Goal: Task Accomplishment & Management: Use online tool/utility

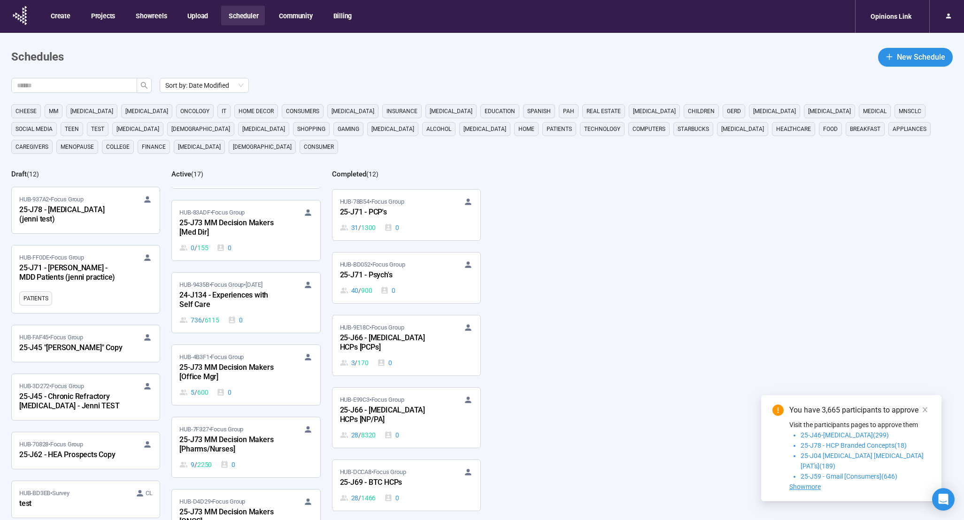
scroll to position [662, 0]
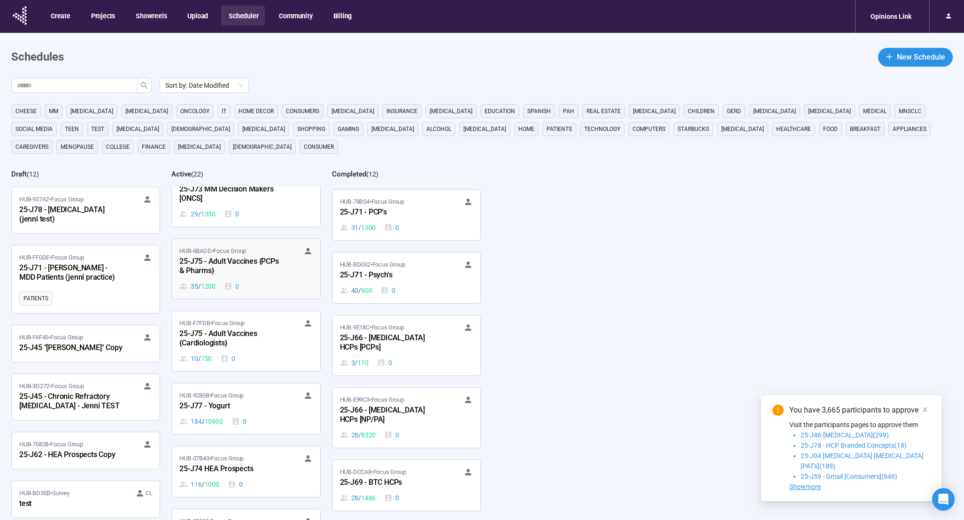
click at [256, 270] on div "25-J75 - Adult Vaccines {PCPs & Pharms}" at bounding box center [230, 267] width 103 height 22
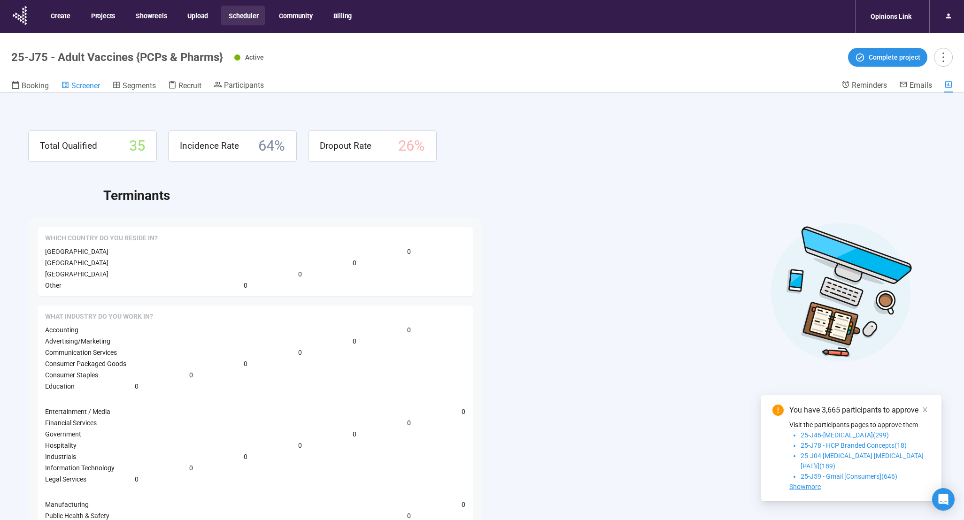
click at [96, 84] on span "Screener" at bounding box center [85, 85] width 29 height 9
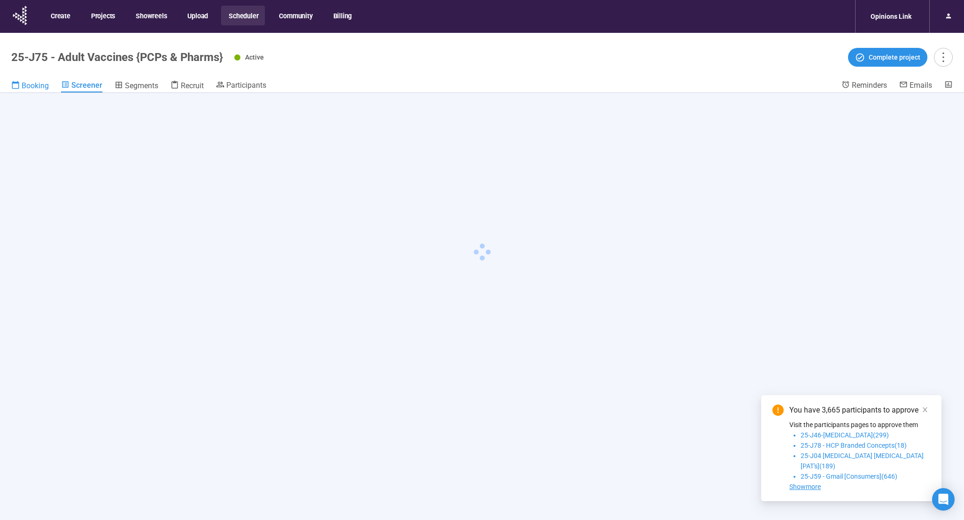
click at [43, 86] on span "Booking" at bounding box center [35, 85] width 27 height 9
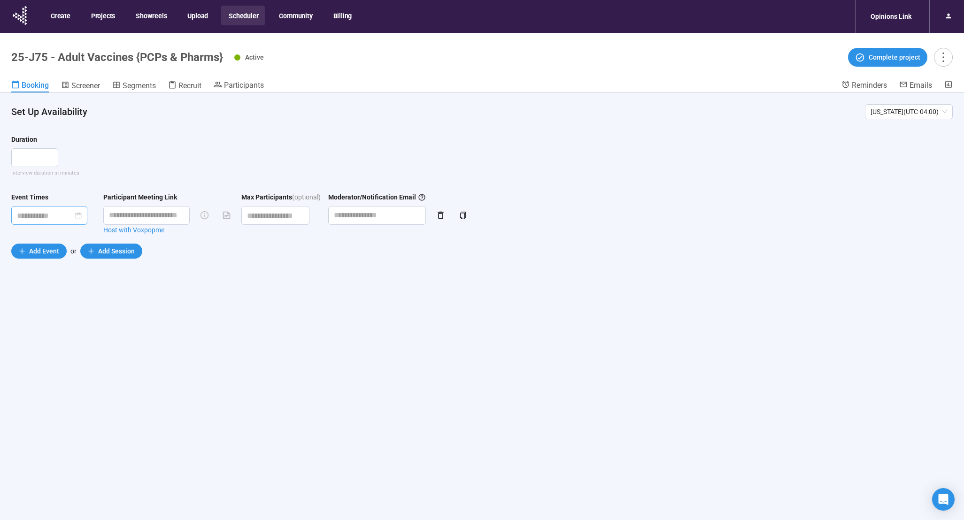
click at [40, 216] on input at bounding box center [45, 216] width 56 height 12
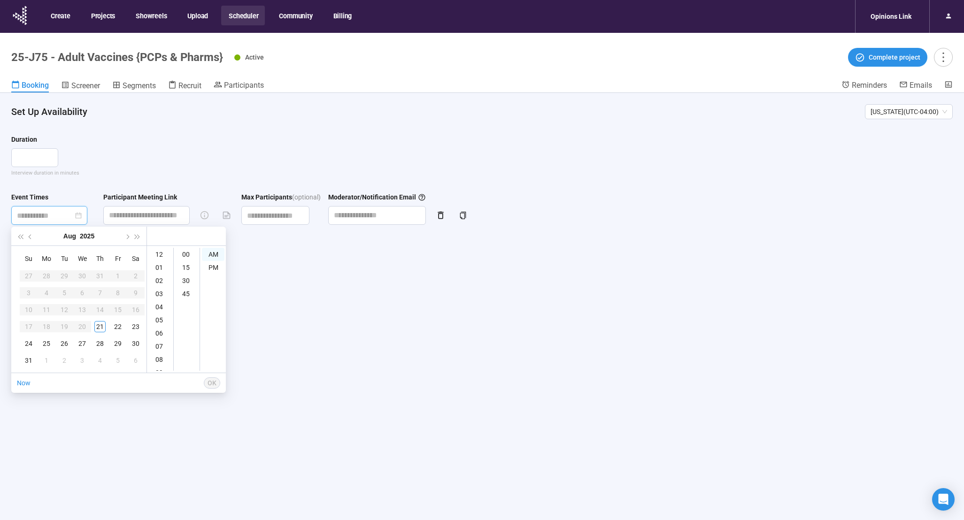
click at [383, 288] on div "Set Up Availability [US_STATE] ( UTC-04:00 ) Duration Interview duration in min…" at bounding box center [482, 323] width 964 height 460
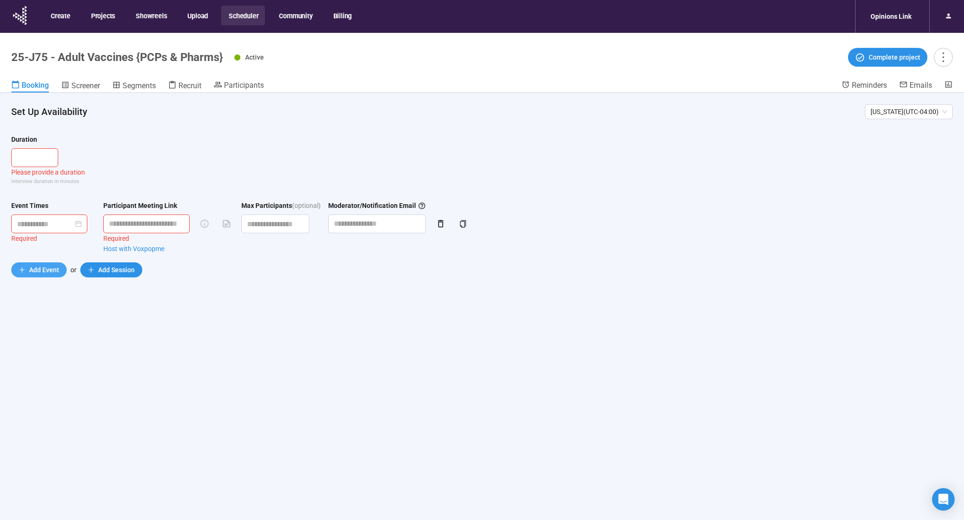
click at [32, 271] on span "Add Event" at bounding box center [44, 270] width 30 height 10
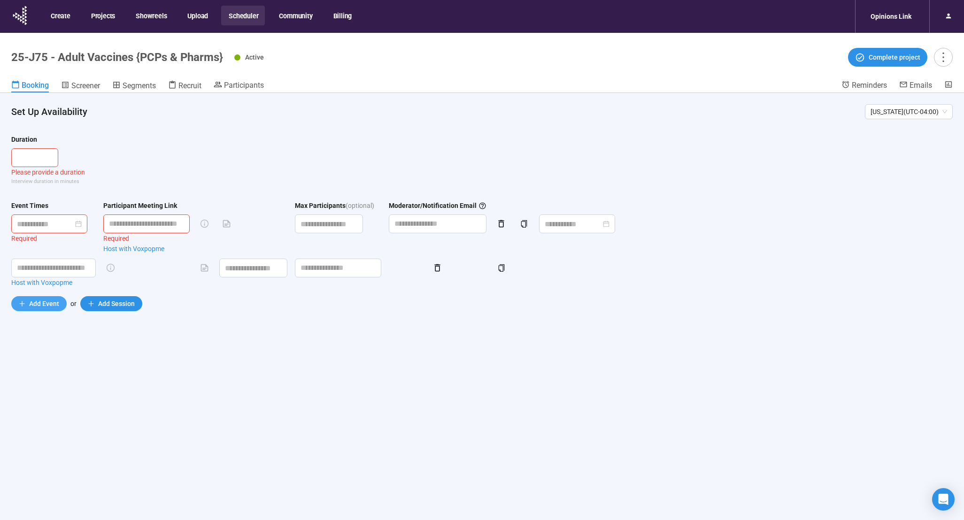
click at [39, 305] on span "Add Event" at bounding box center [44, 304] width 30 height 10
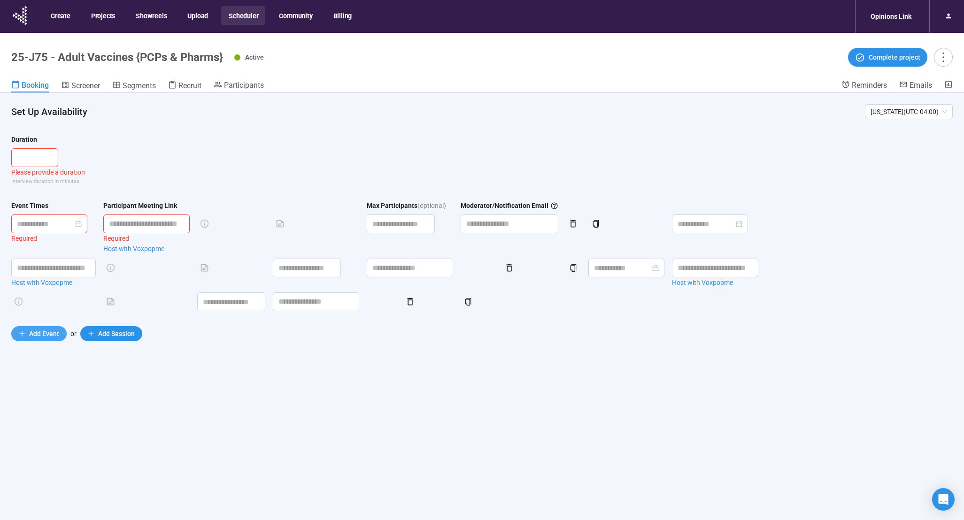
click at [42, 334] on span "Add Event" at bounding box center [44, 334] width 30 height 10
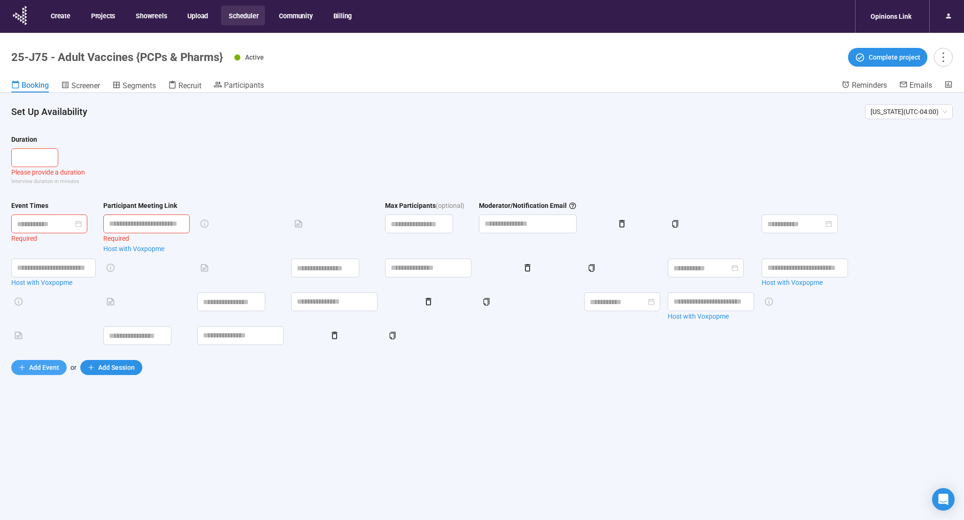
click at [41, 372] on span "Add Event" at bounding box center [44, 367] width 30 height 10
